Goal: Information Seeking & Learning: Learn about a topic

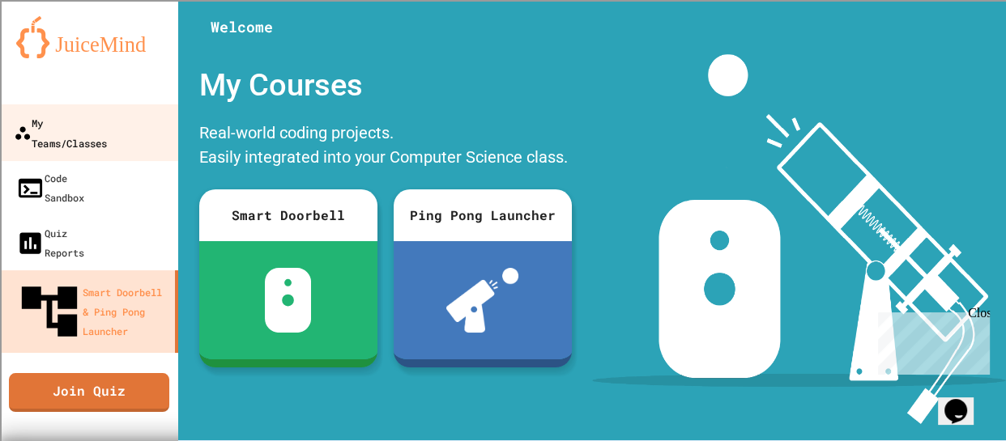
click at [61, 128] on div "My Teams/Classes" at bounding box center [60, 133] width 93 height 40
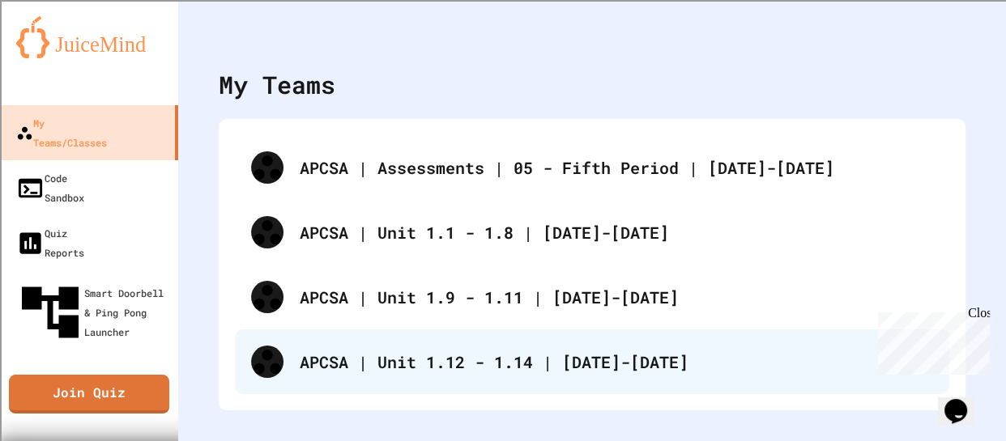
click at [561, 362] on div "APCSA | Unit 1.12 - 1.14 | [DATE]-[DATE]" at bounding box center [616, 362] width 633 height 24
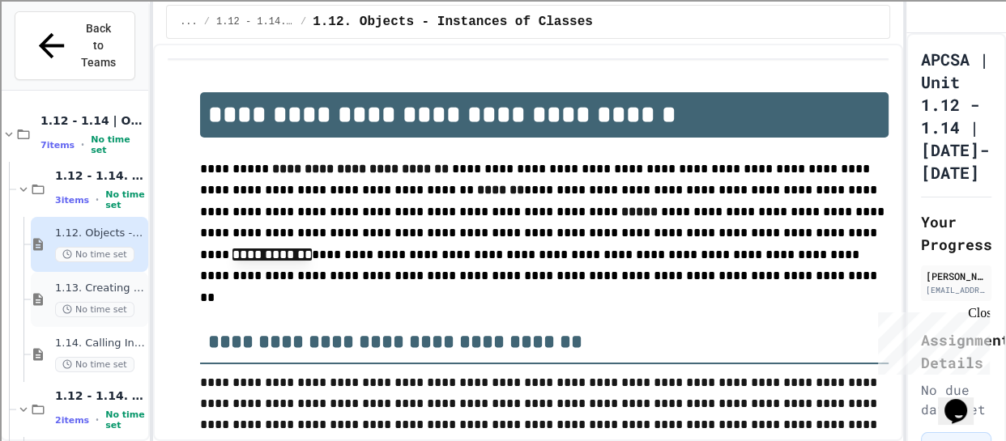
click at [99, 282] on span "1.13. Creating and Initializing Objects: Constructors" at bounding box center [100, 289] width 90 height 14
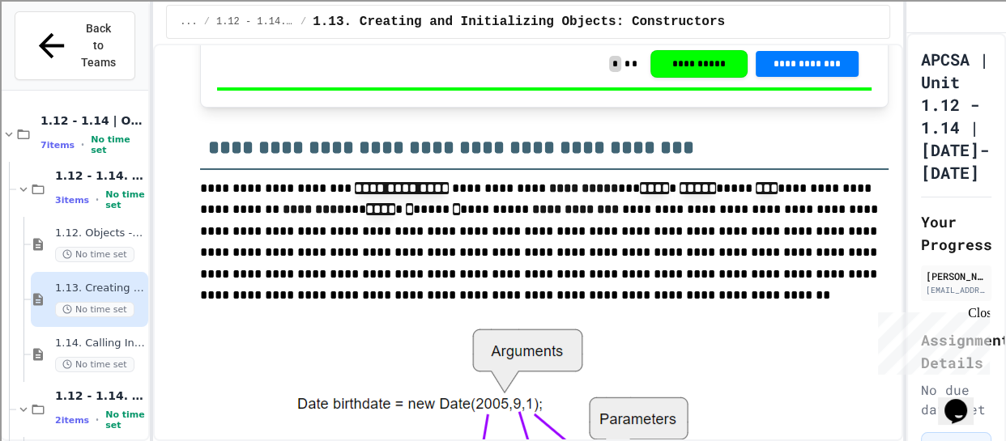
scroll to position [6860, 0]
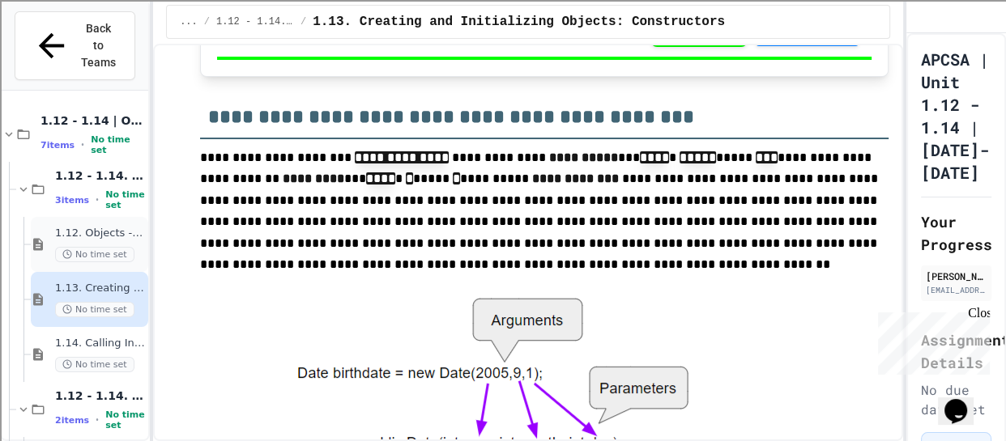
click at [92, 247] on span "No time set" at bounding box center [94, 254] width 79 height 15
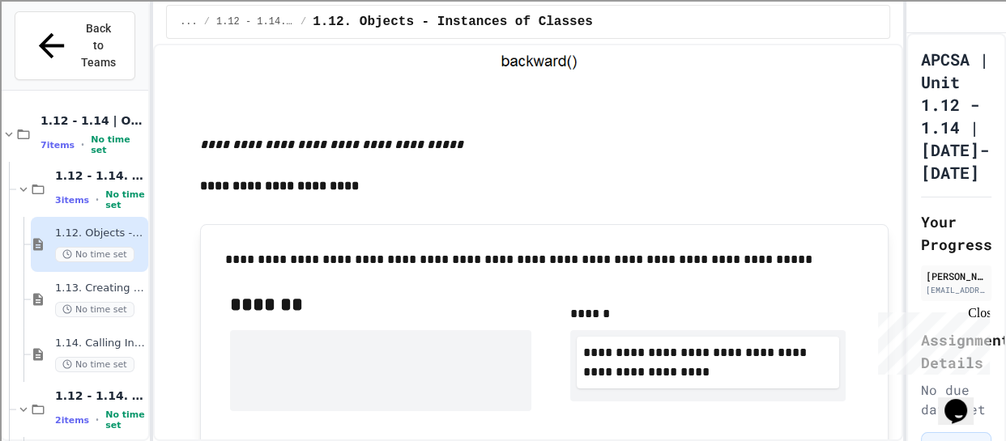
scroll to position [3368, 0]
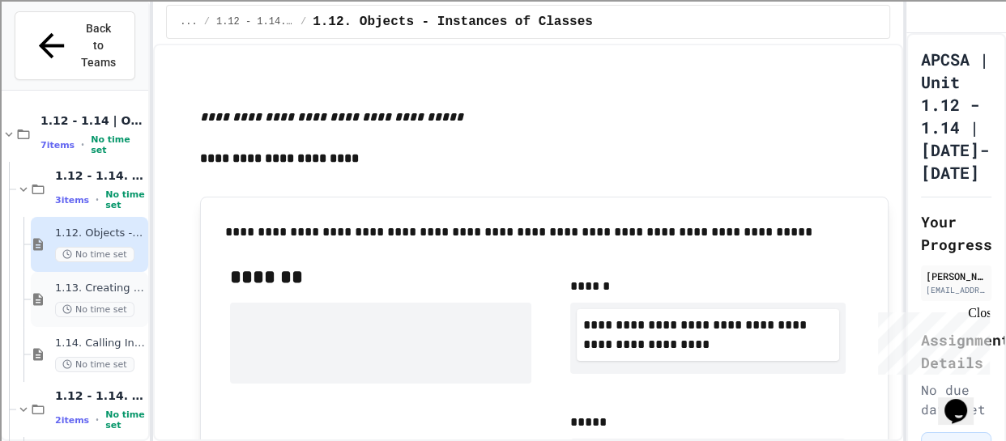
click at [107, 282] on div "1.13. Creating and Initializing Objects: Constructors No time set" at bounding box center [100, 300] width 90 height 36
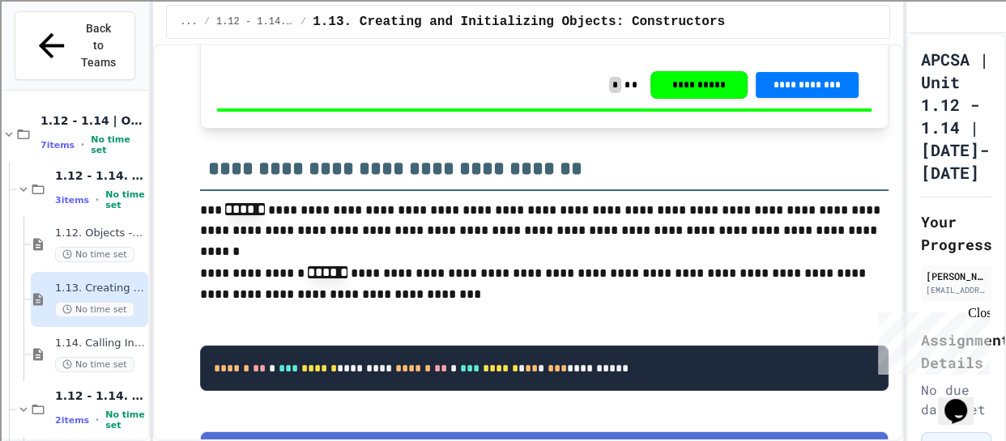
scroll to position [1721, 0]
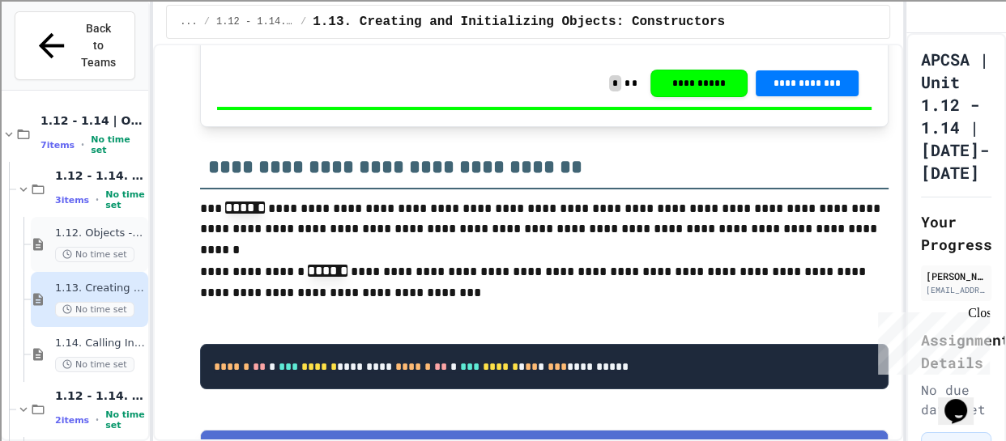
click at [105, 227] on span "1.12. Objects - Instances of Classes" at bounding box center [100, 234] width 90 height 14
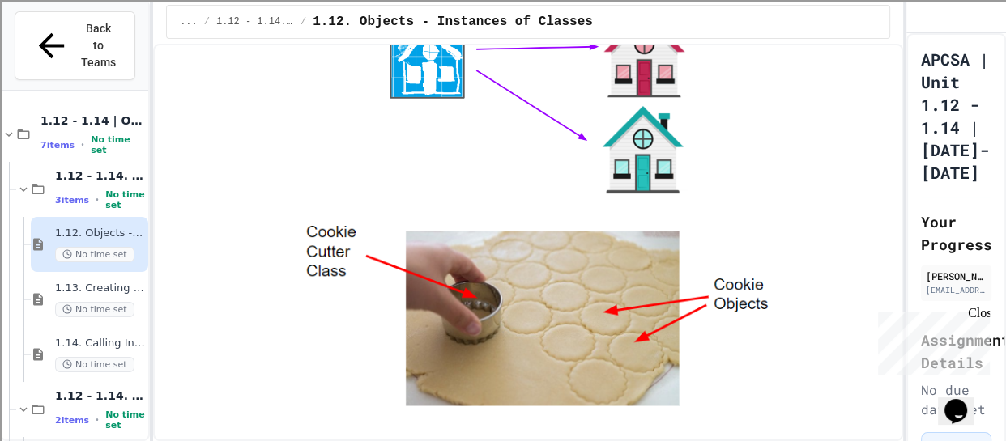
scroll to position [495, 0]
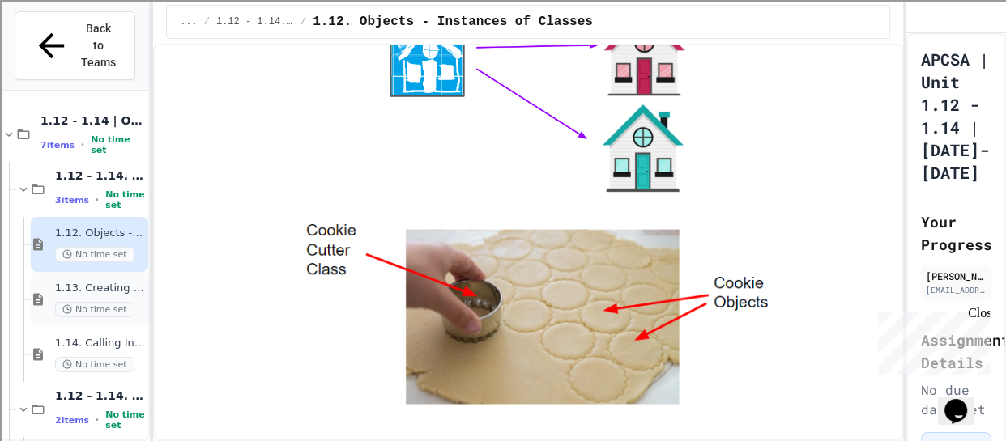
click at [101, 282] on span "1.13. Creating and Initializing Objects: Constructors" at bounding box center [100, 289] width 90 height 14
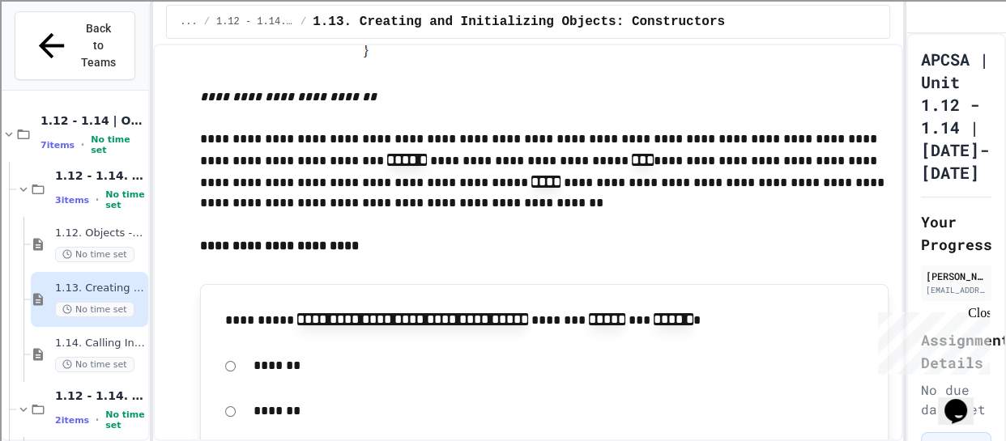
scroll to position [7307, 0]
click at [128, 227] on span "1.12. Objects - Instances of Classes" at bounding box center [100, 234] width 90 height 14
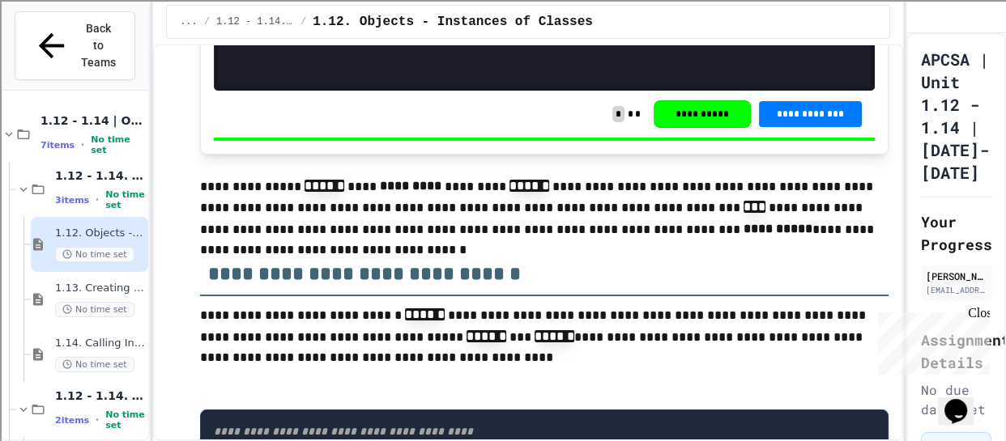
scroll to position [7583, 0]
